Goal: Contribute content: Contribute content

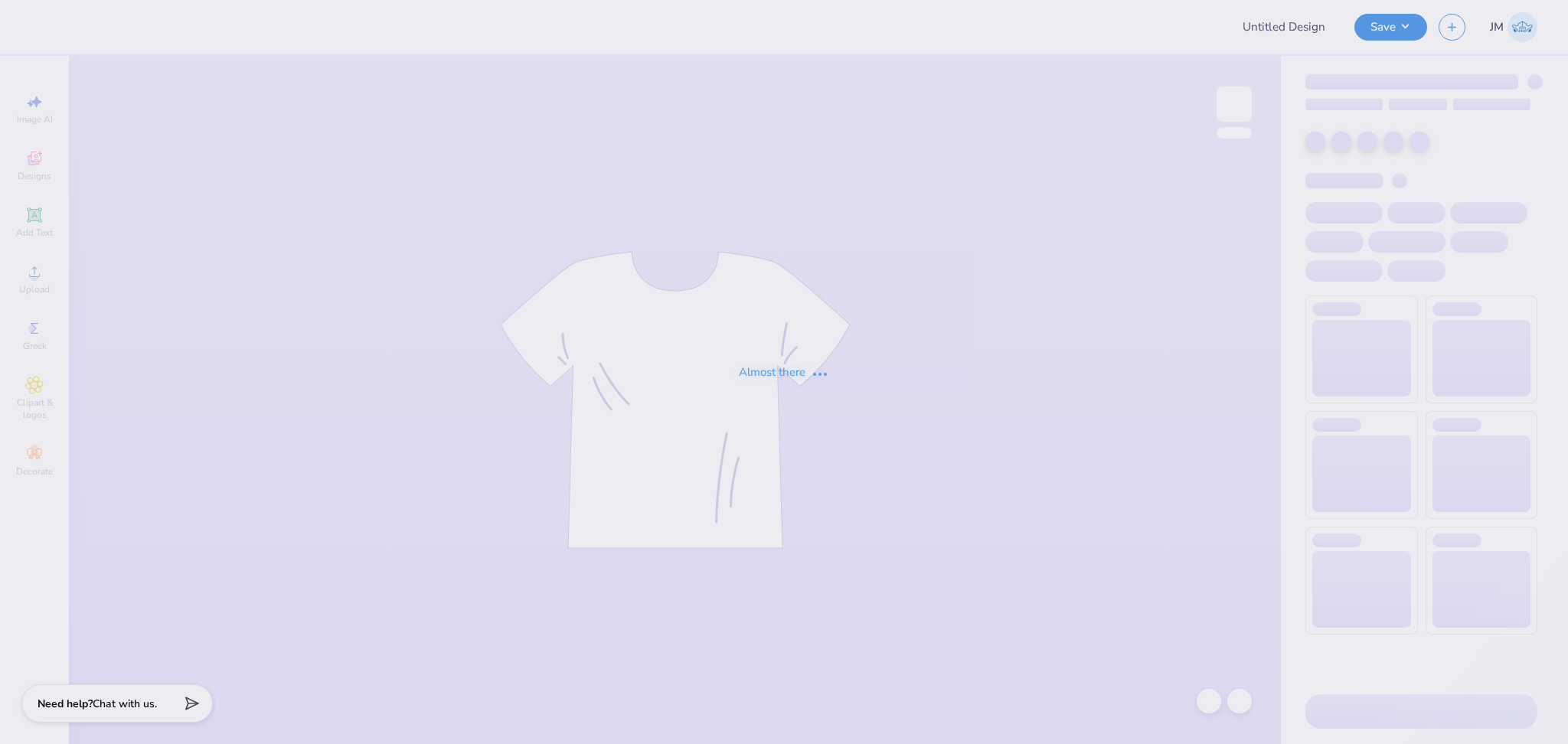
type input "Kappa Alpha Pi Hoodies"
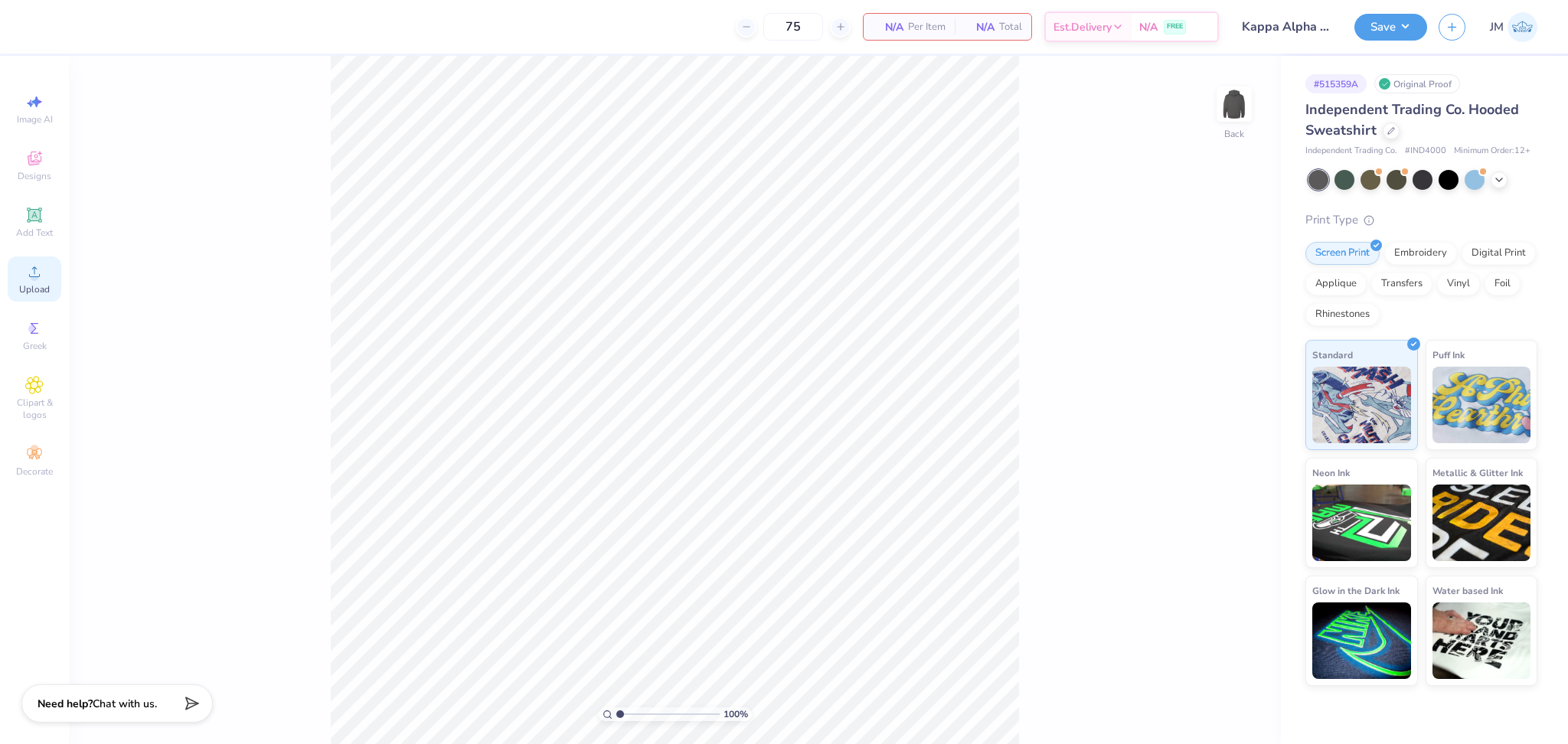
click at [47, 286] on span "Upload" at bounding box center [34, 289] width 31 height 12
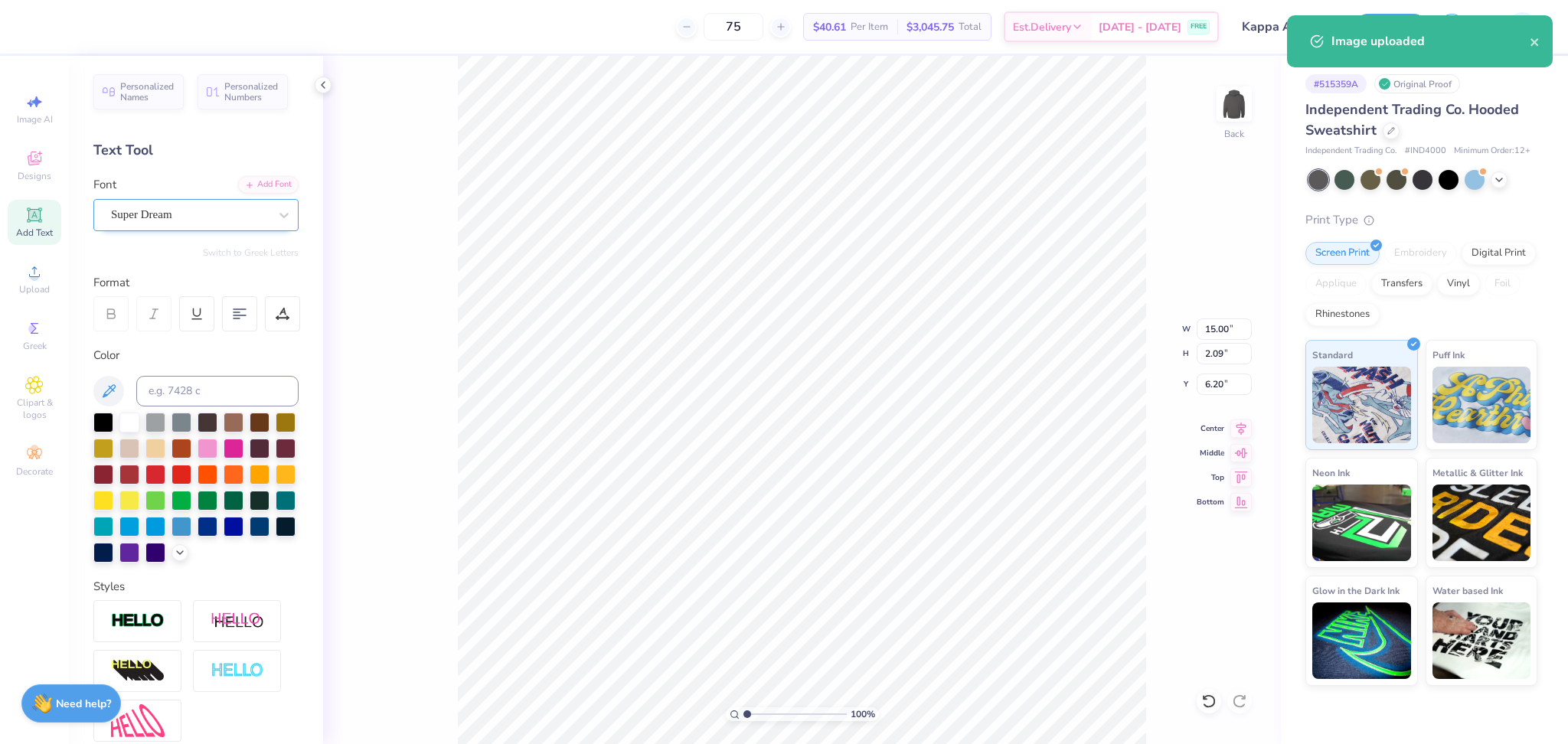
click at [192, 199] on div "Super Dream" at bounding box center [196, 214] width 205 height 32
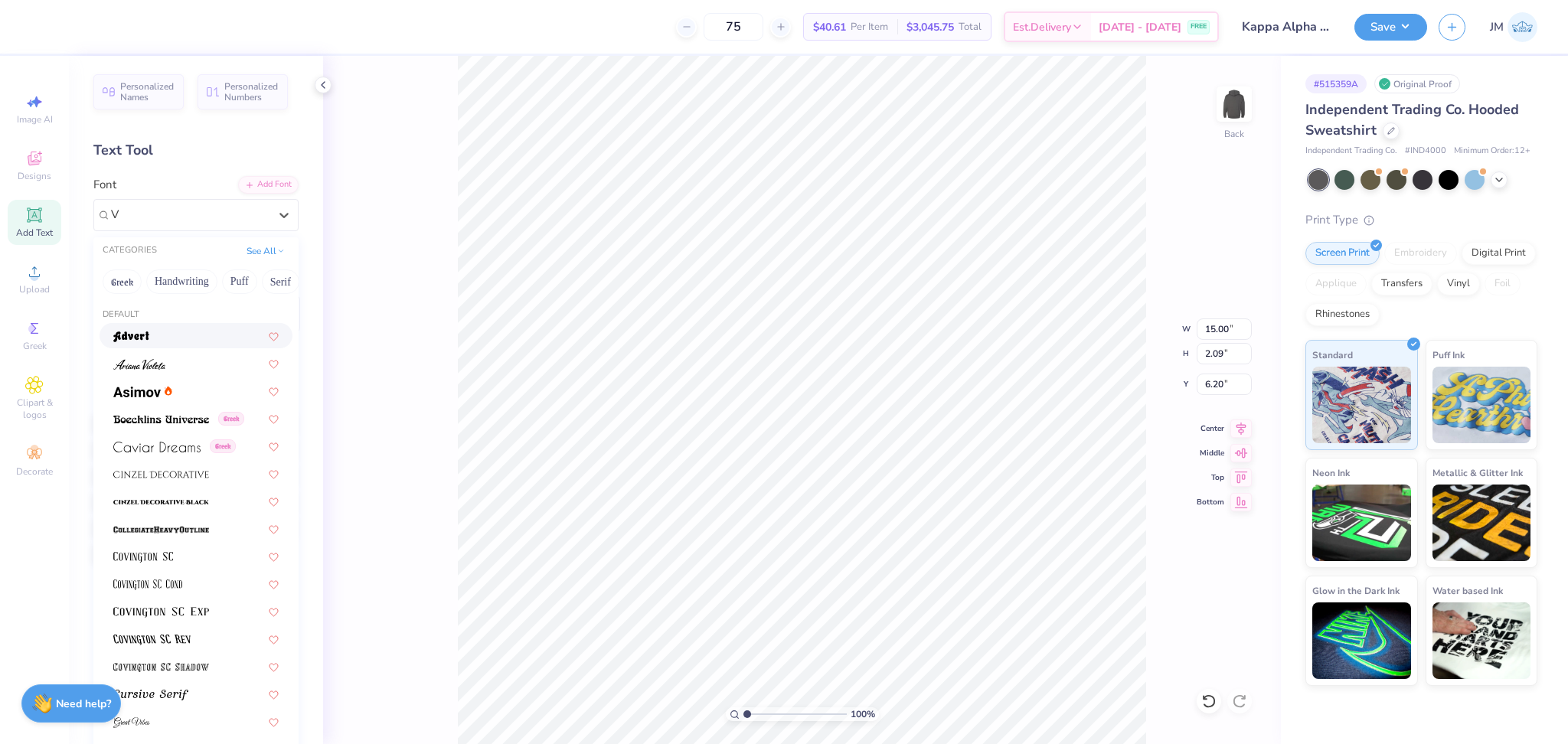
type input "V"
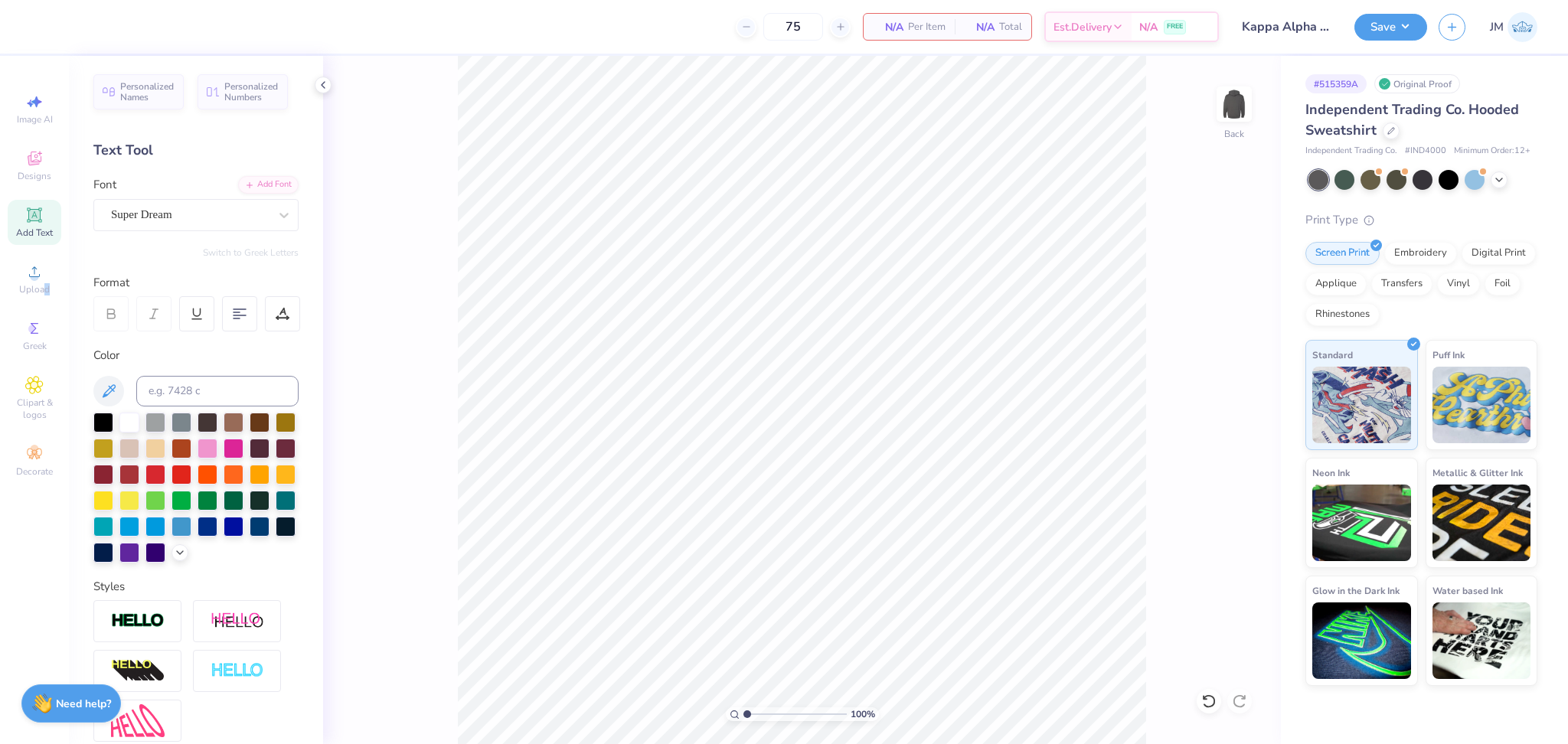
click at [57, 290] on div "Upload" at bounding box center [35, 279] width 54 height 45
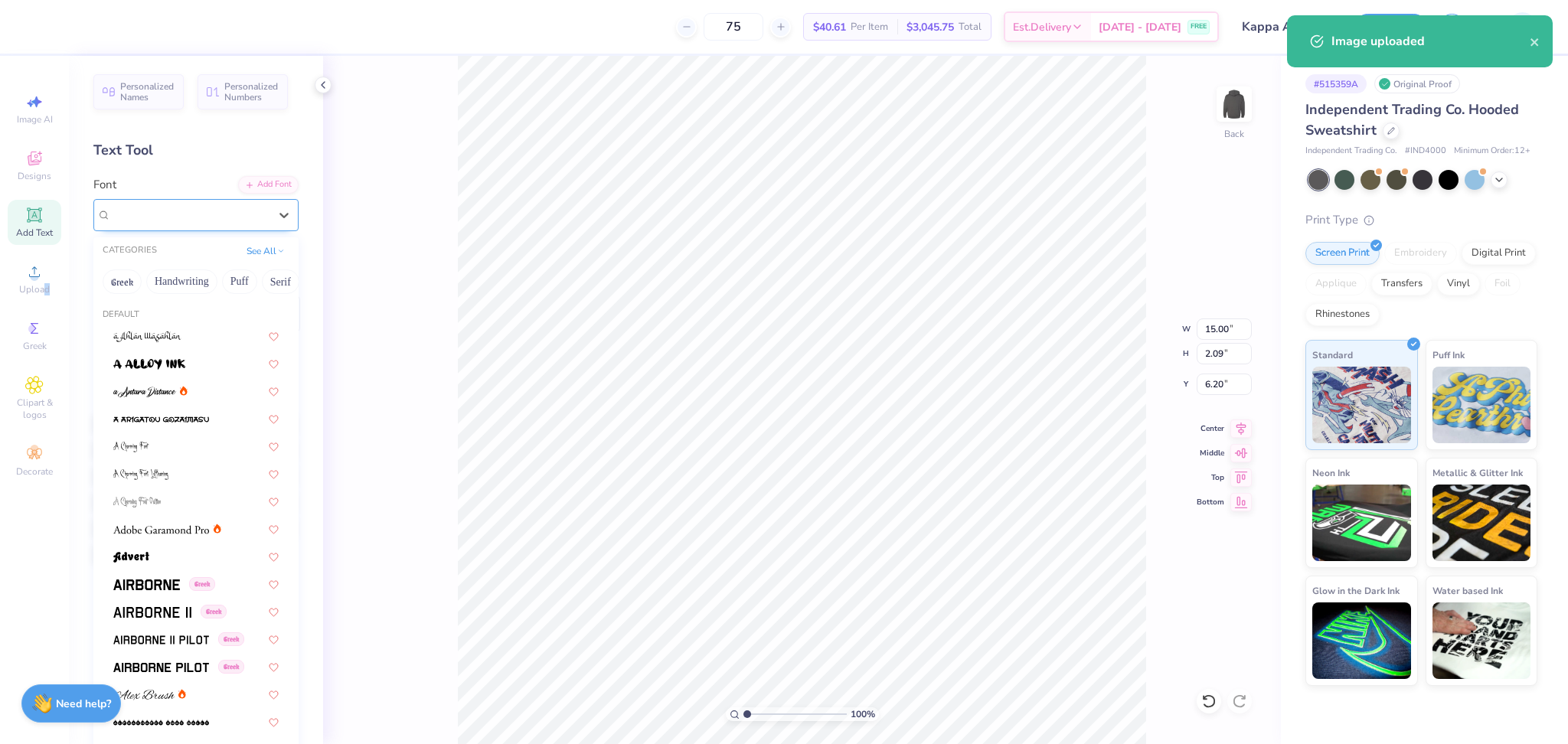
click at [193, 203] on div "Super Dream" at bounding box center [189, 214] width 161 height 24
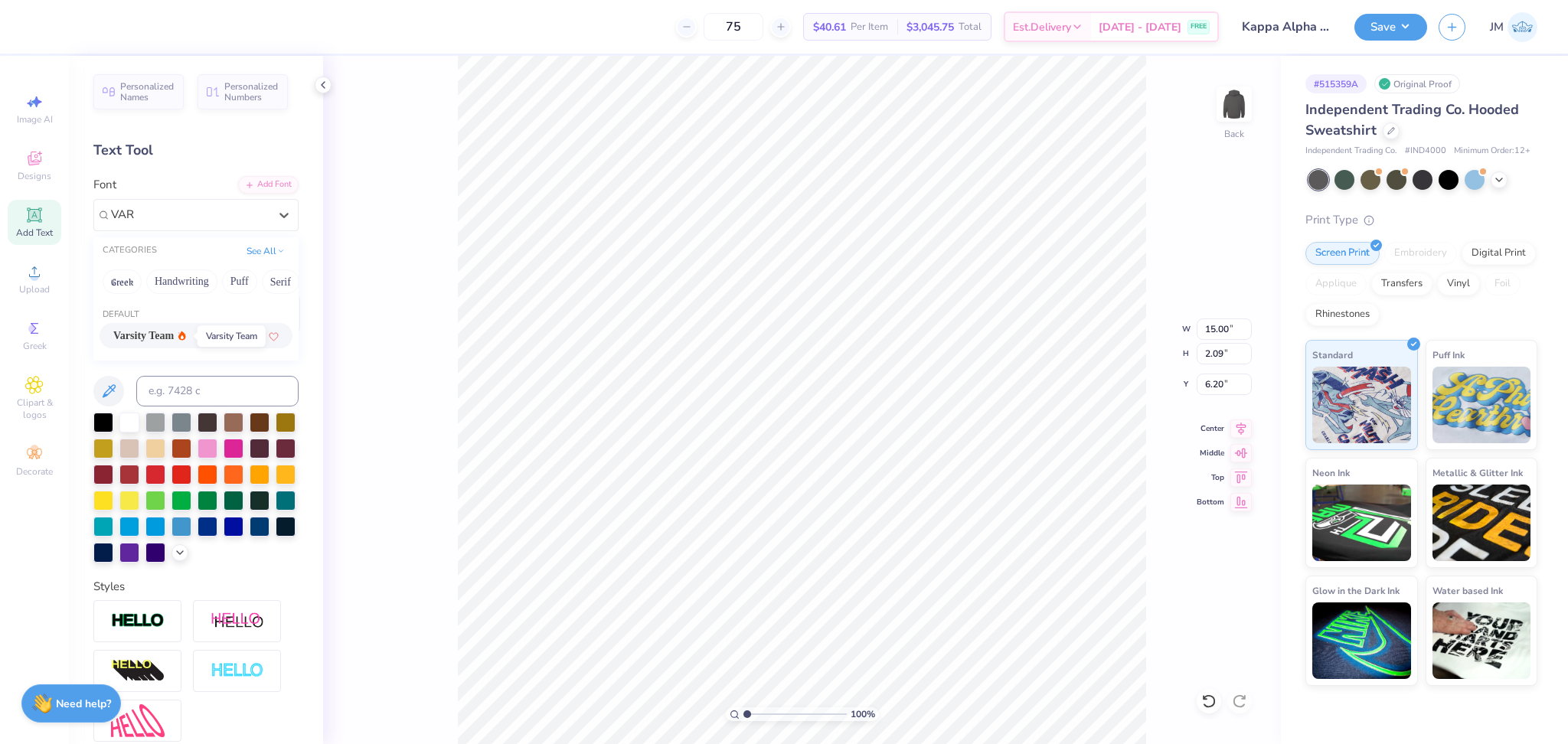
click at [164, 332] on span "Varsity Team" at bounding box center [143, 336] width 60 height 16
type input "VAR"
type input "16.93"
type input "1.58"
type input "6.38"
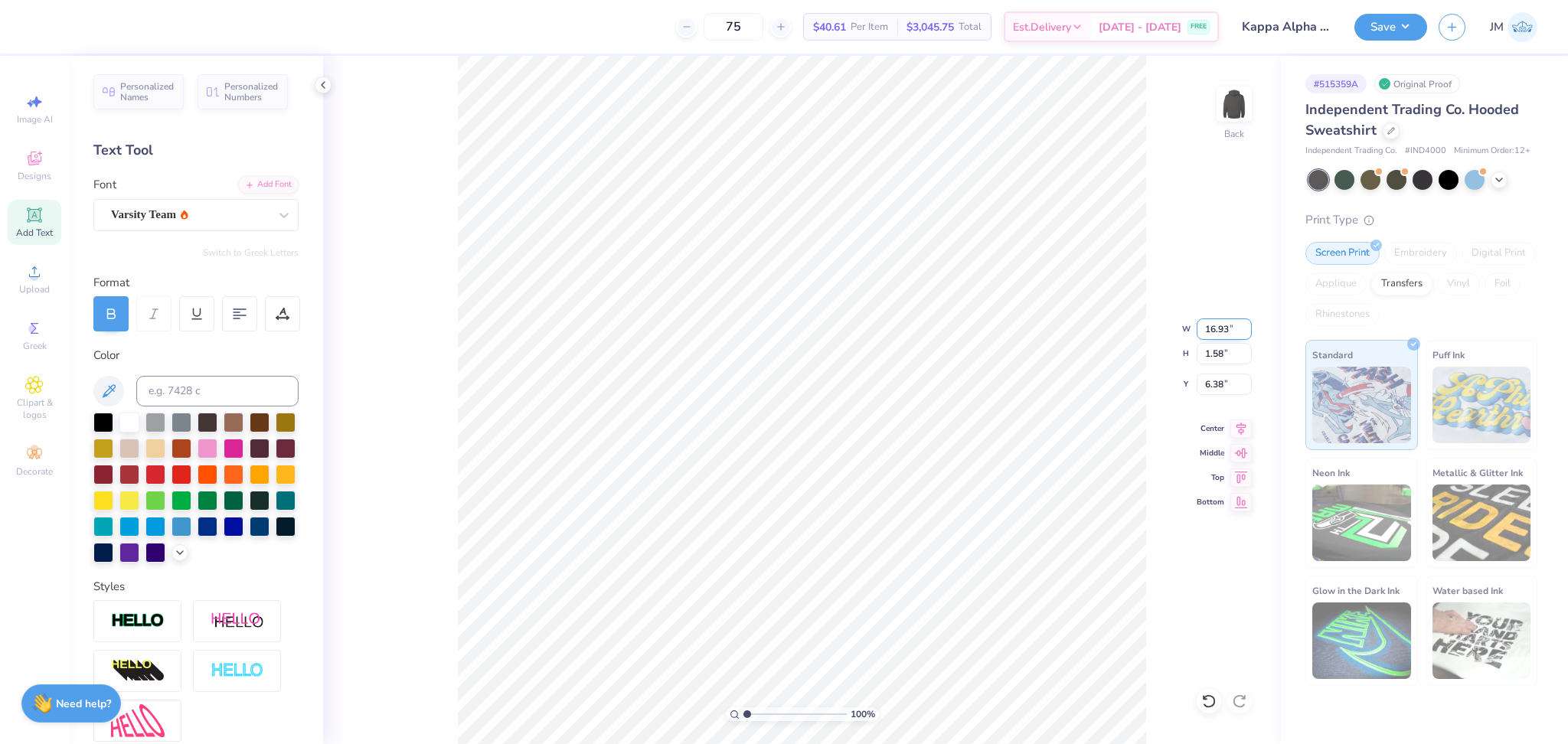
click at [1216, 333] on input "16.93" at bounding box center [1224, 328] width 55 height 21
type input "10.00"
type input "0.93"
type input "6.70"
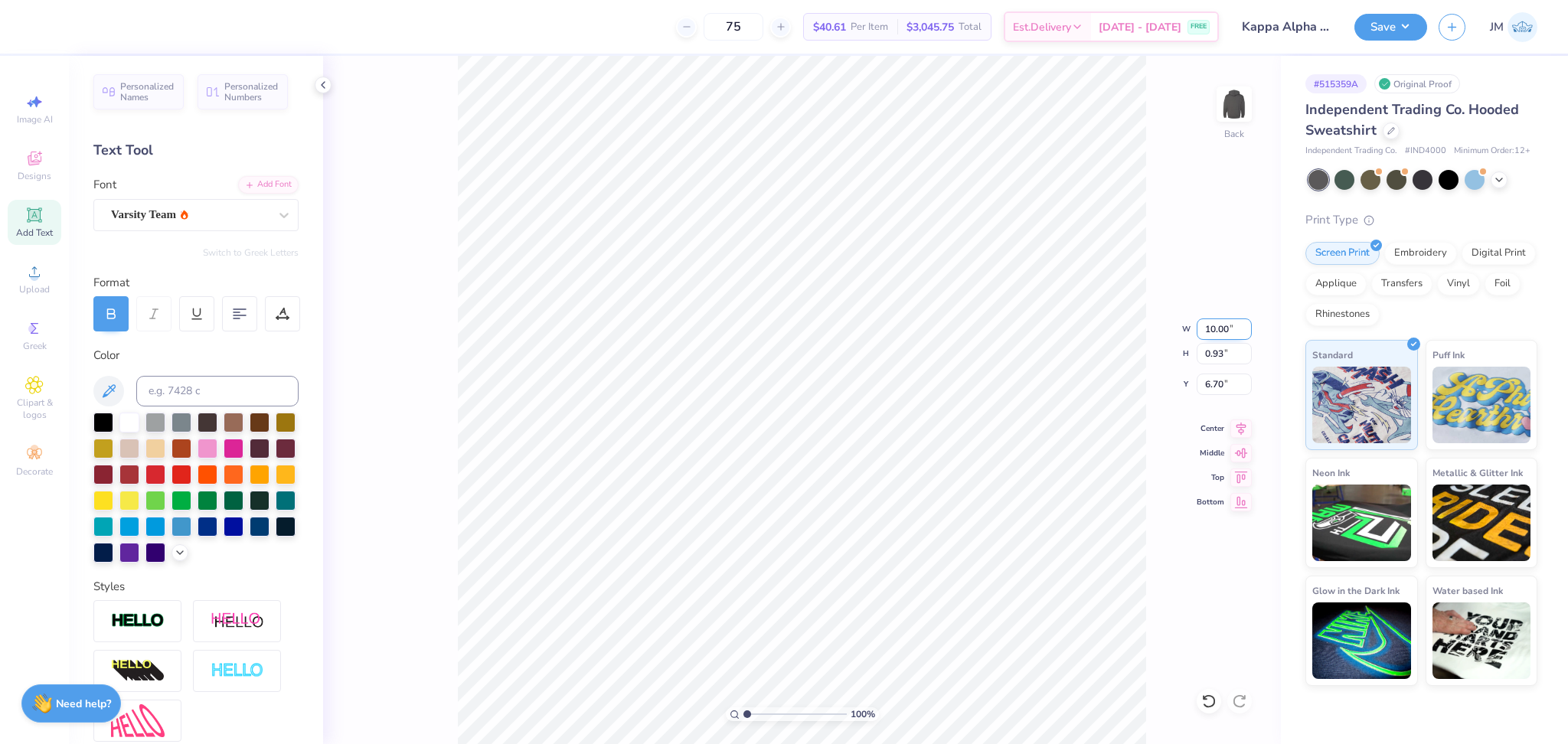
click at [1213, 332] on input "10.00" at bounding box center [1224, 328] width 55 height 21
type input "12.00"
type input "1.12"
type input "6.61"
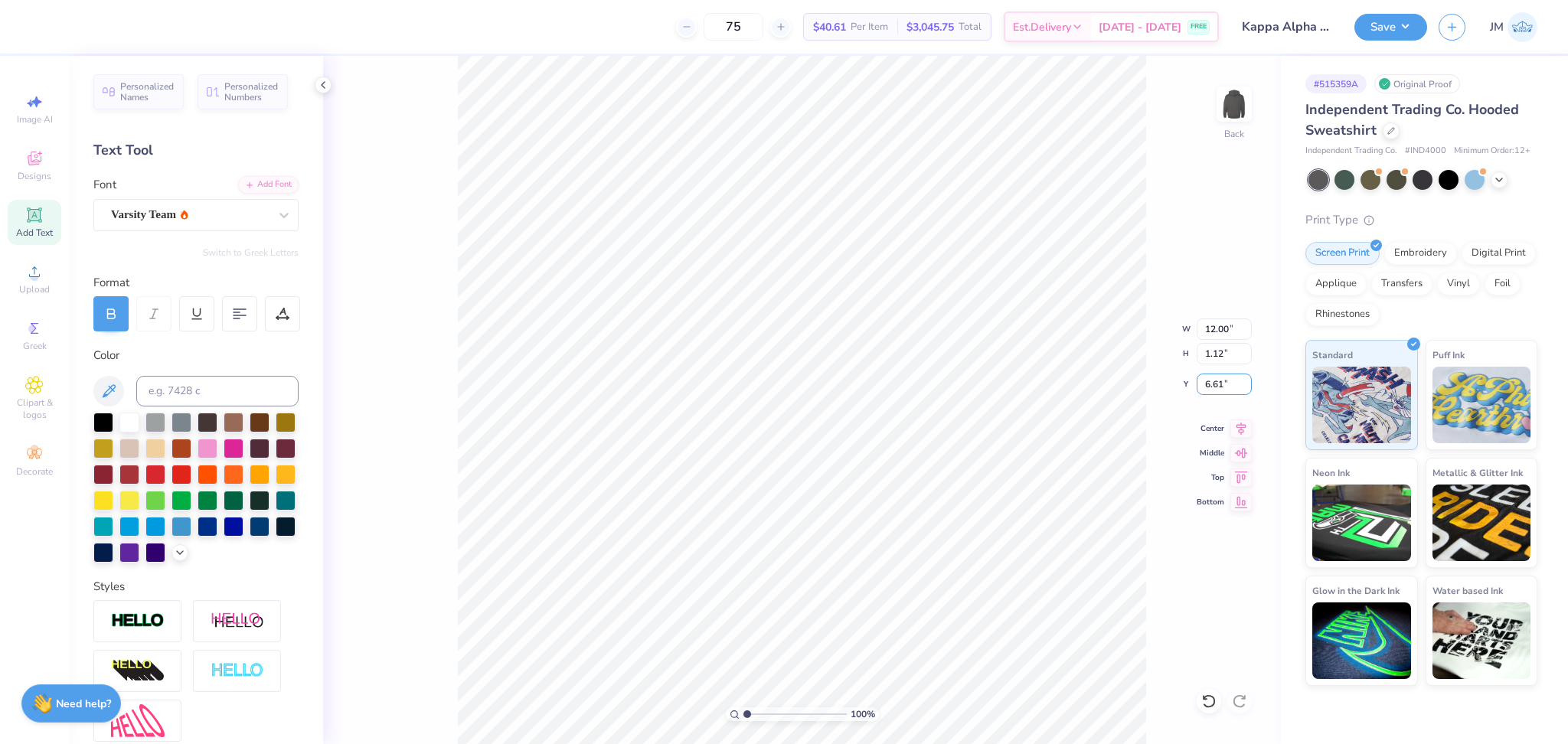
drag, startPoint x: 1219, startPoint y: 385, endPoint x: 1180, endPoint y: 378, distance: 39.6
click at [1180, 378] on div "100 % Back W 12.00 12.00 " H 1.12 1.12 " Y 6.61 6.61 " Center Middle Top Bottom" at bounding box center [801, 400] width 957 height 688
click at [1222, 381] on input "6.61" at bounding box center [1224, 384] width 55 height 21
click at [1221, 381] on input "6.61" at bounding box center [1224, 384] width 55 height 21
type input "3.00"
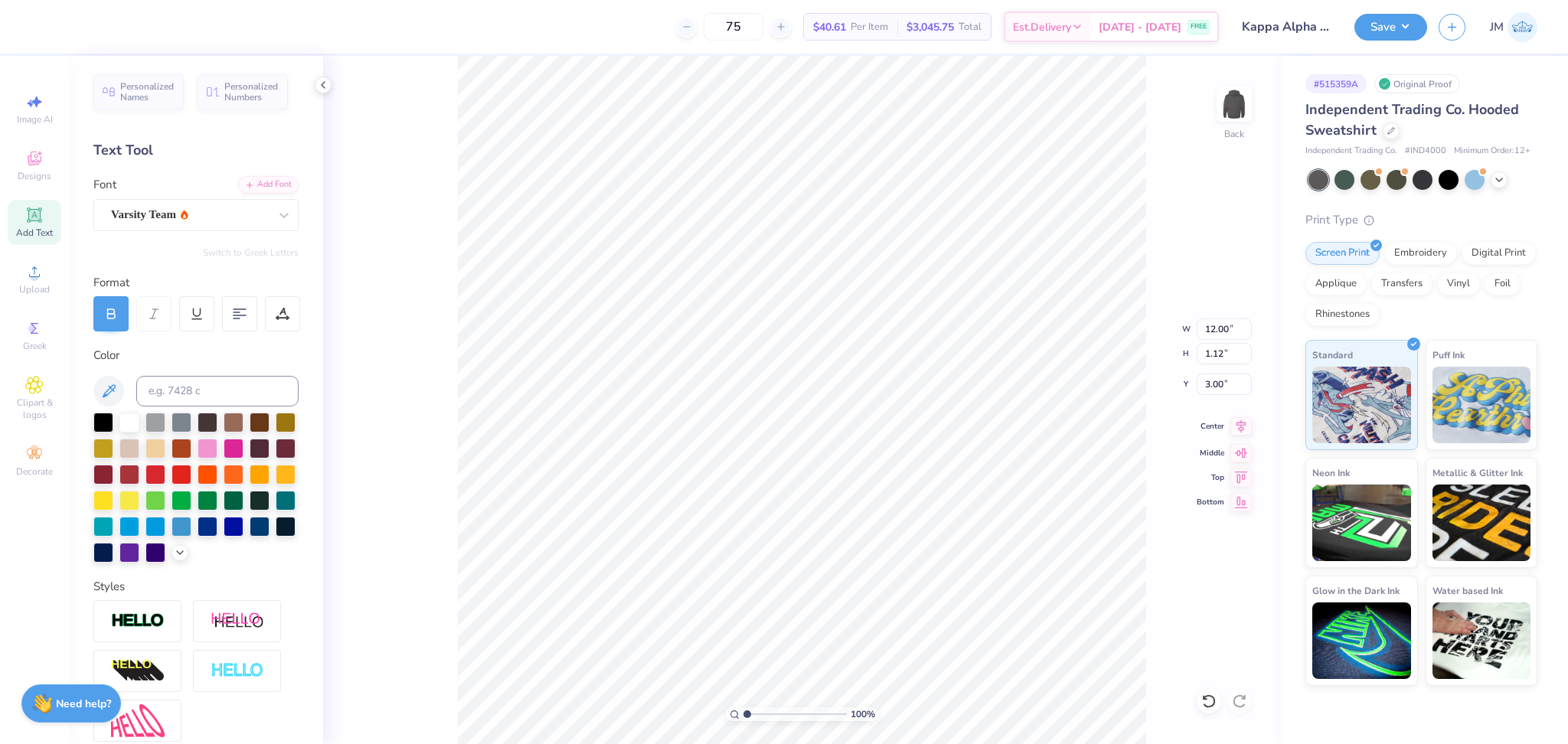
click at [1237, 431] on icon at bounding box center [1240, 426] width 21 height 18
click at [1242, 109] on img at bounding box center [1234, 104] width 61 height 61
click at [49, 272] on div "Upload" at bounding box center [35, 279] width 54 height 45
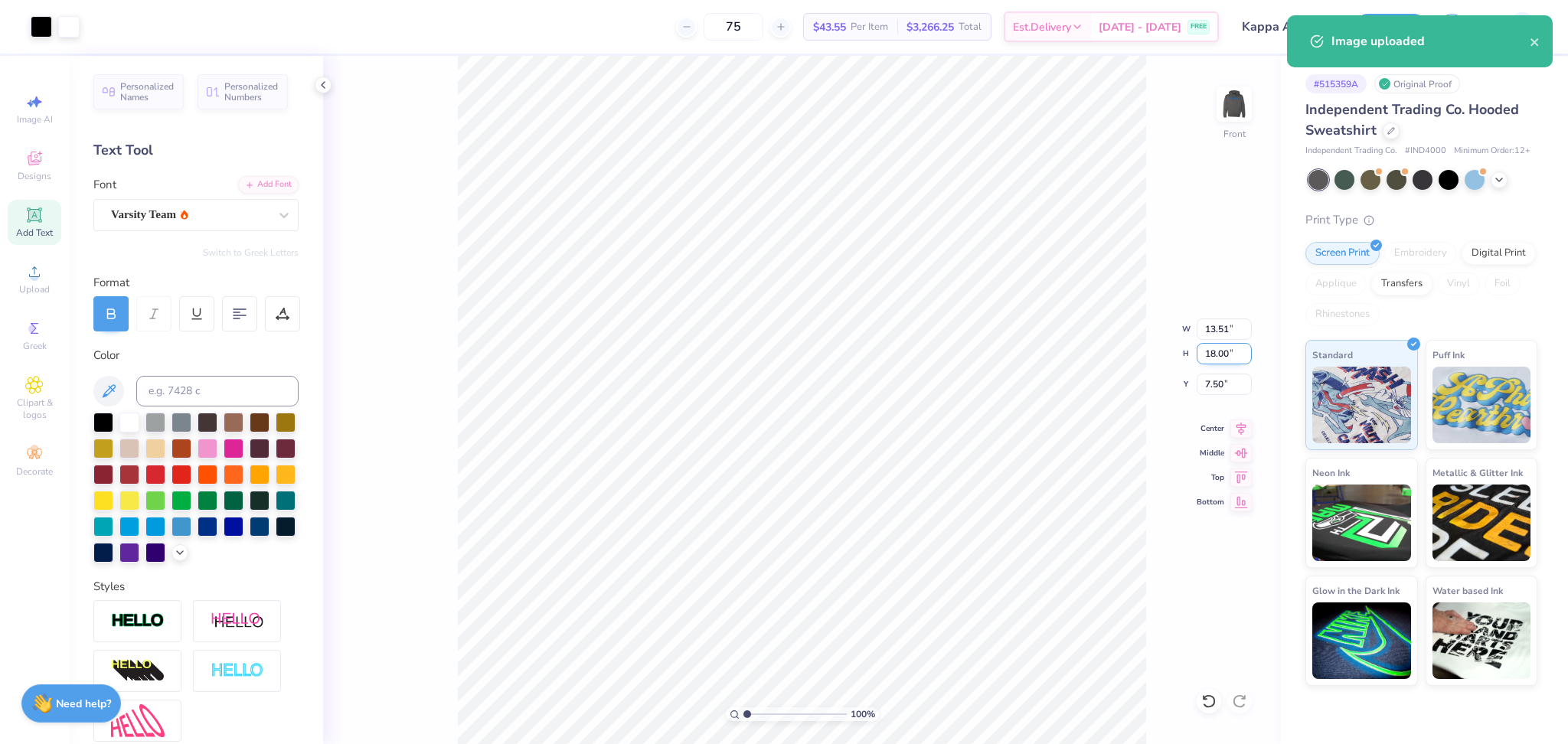
click at [1217, 350] on input "18.00" at bounding box center [1224, 353] width 55 height 21
click at [1216, 354] on input "18.00" at bounding box center [1224, 353] width 55 height 21
click at [1216, 355] on input "18.00" at bounding box center [1224, 353] width 55 height 21
type input "15"
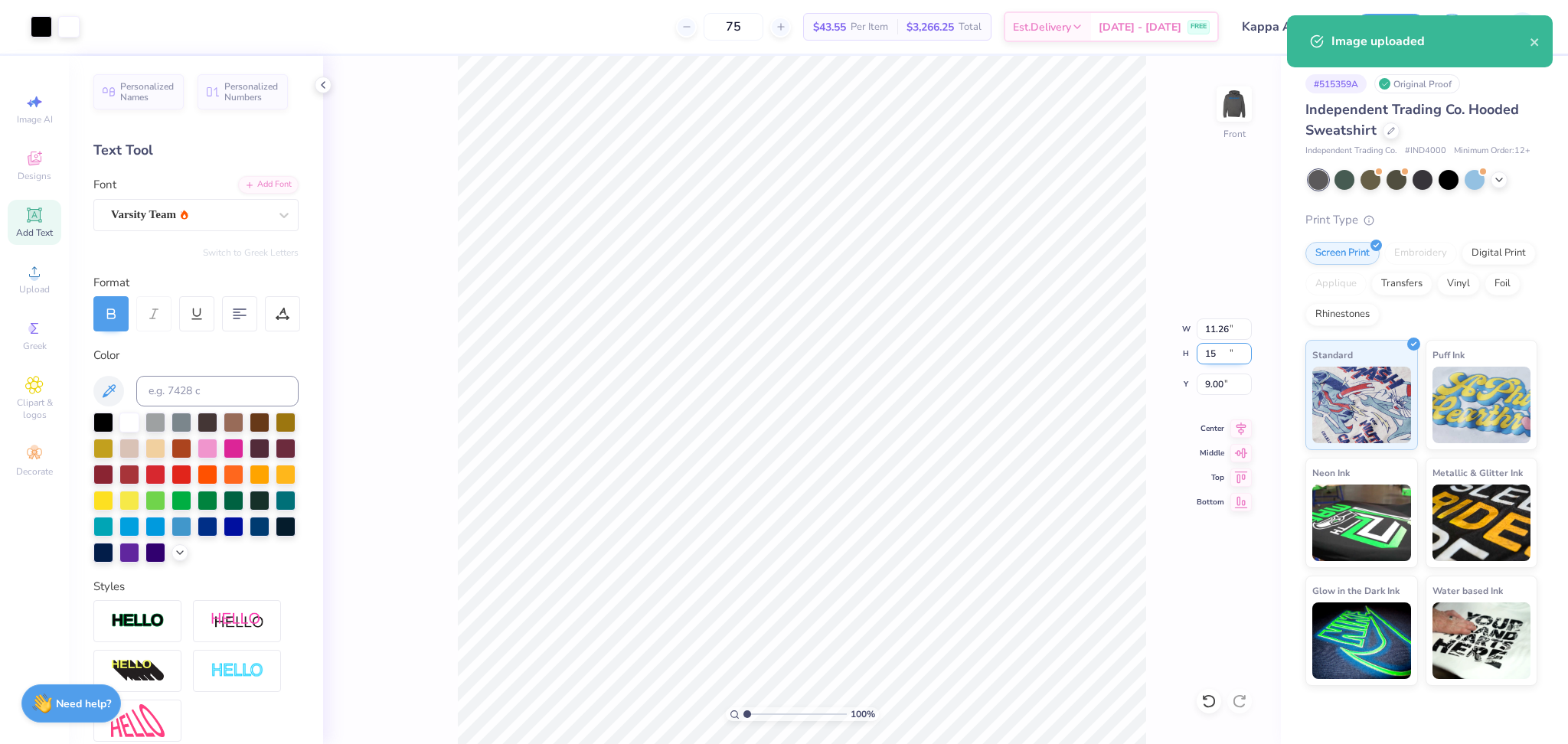
type input "11.26"
type input "15.00"
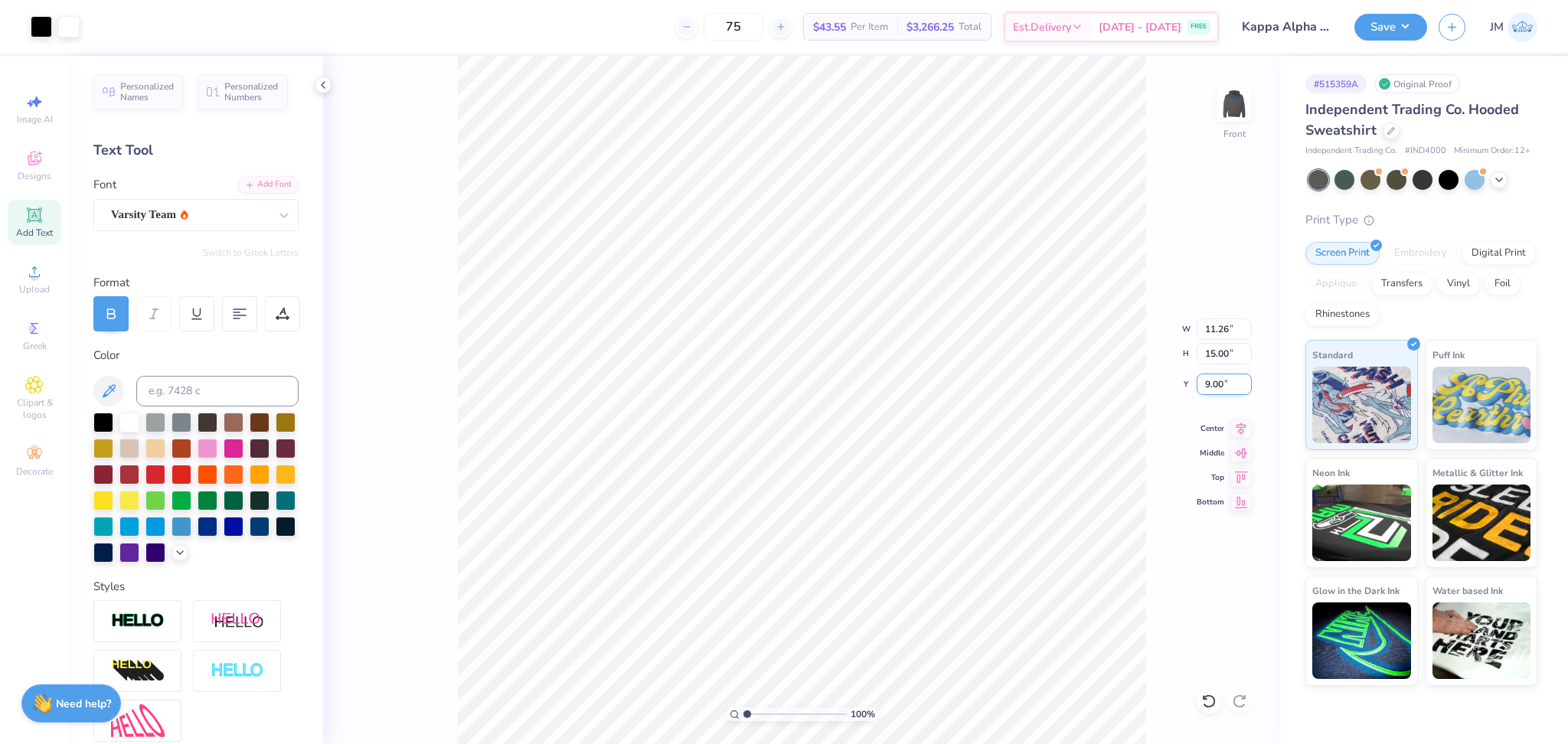
click at [1215, 385] on input "9.00" at bounding box center [1224, 384] width 55 height 21
type input "6.00"
click at [1233, 430] on icon at bounding box center [1240, 426] width 21 height 18
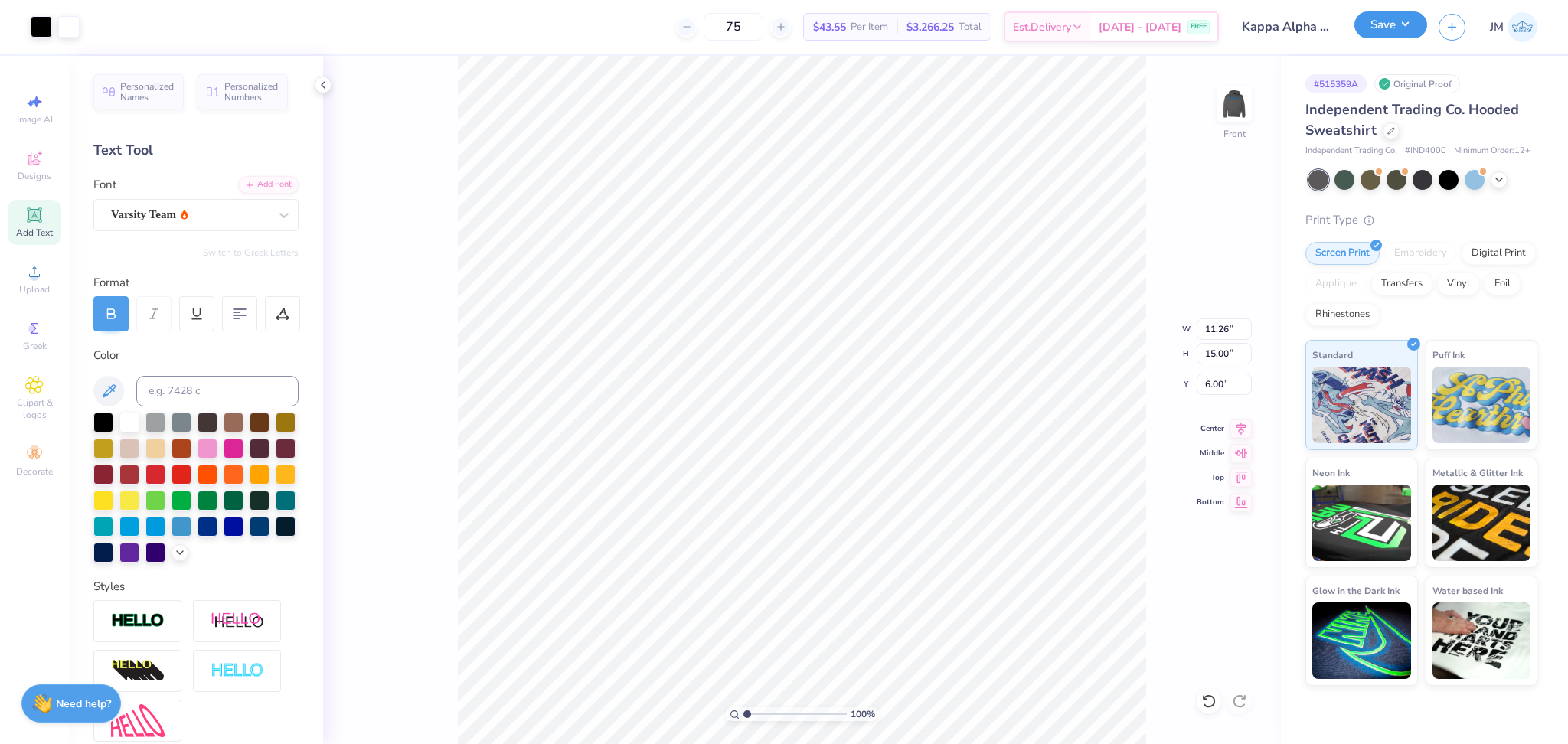
click at [1415, 24] on button "Save" at bounding box center [1391, 25] width 73 height 27
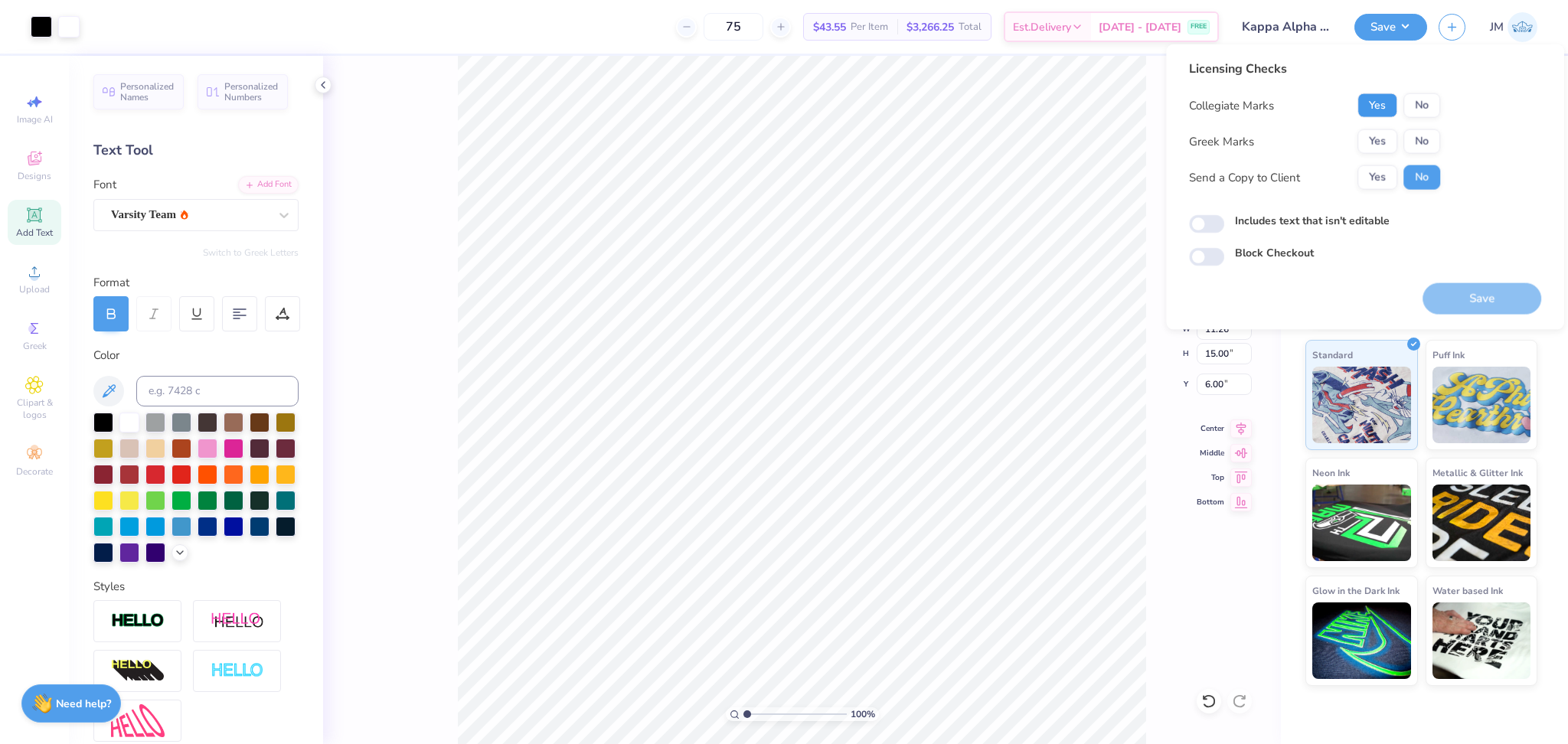
click at [1374, 104] on button "Yes" at bounding box center [1377, 105] width 40 height 25
click at [1410, 126] on div "Collegiate Marks Yes No Greek Marks Yes No Send a Copy to Client Yes No" at bounding box center [1314, 142] width 251 height 97
click at [1412, 138] on button "No" at bounding box center [1421, 141] width 36 height 25
click at [1482, 309] on button "Save" at bounding box center [1482, 299] width 119 height 32
